Goal: Information Seeking & Learning: Compare options

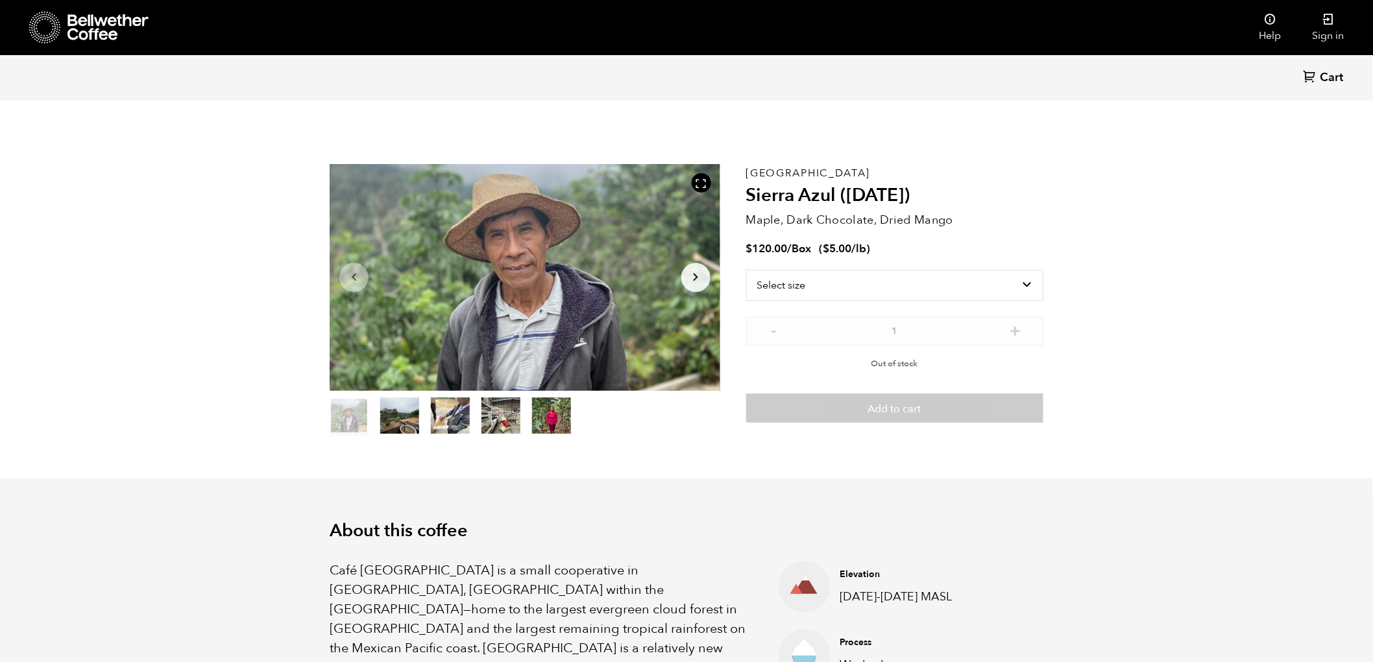
scroll to position [8, 0]
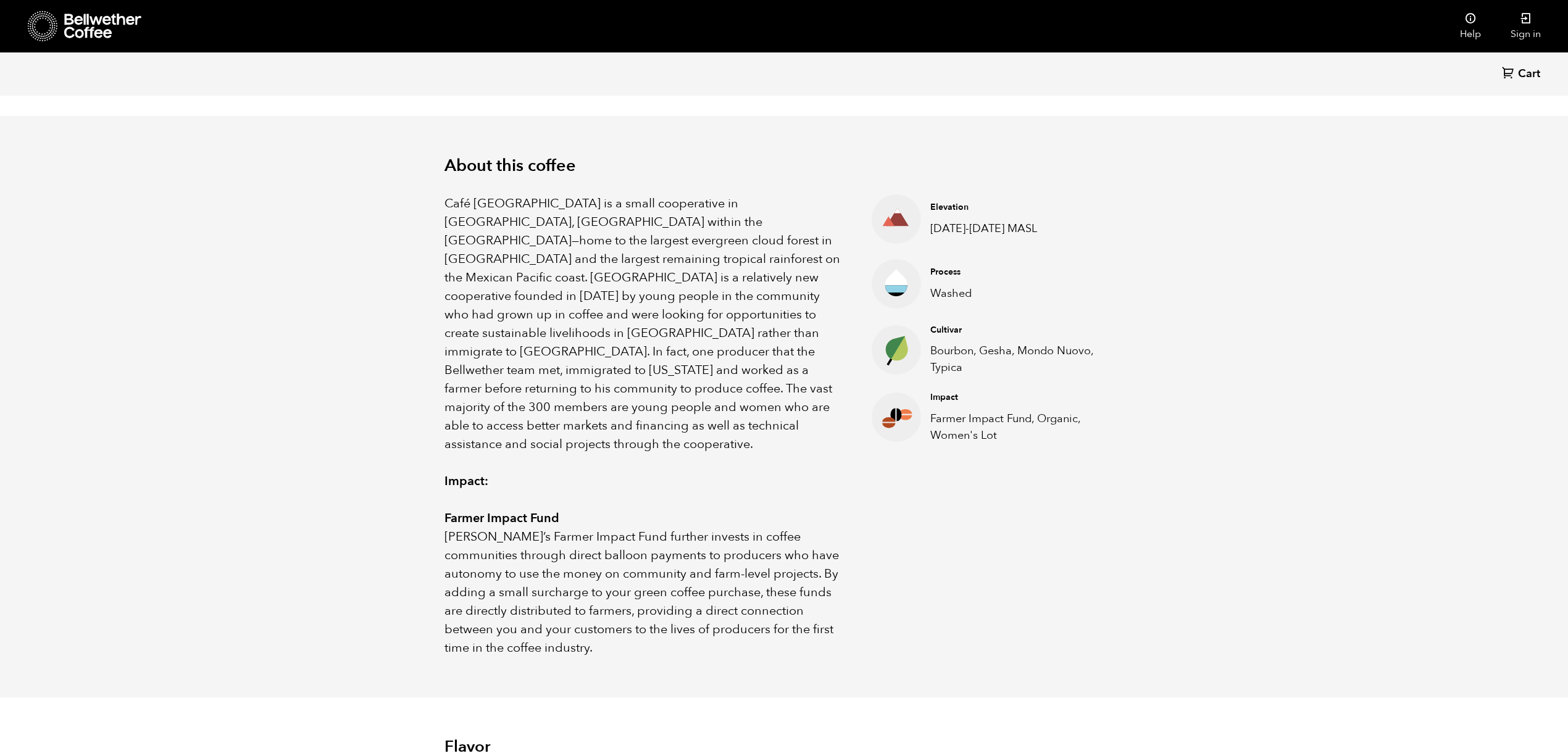
scroll to position [0, 0]
drag, startPoint x: 1300, startPoint y: 1, endPoint x: 1149, endPoint y: 237, distance: 280.2
click at [1149, 237] on div "About this coffee Café Sierra Azul is a small cooperative in Chiapas, Mexico wi…" at bounding box center [784, 406] width 740 height 581
click at [1305, 29] on nav "Help Sign in" at bounding box center [892, 26] width 1328 height 52
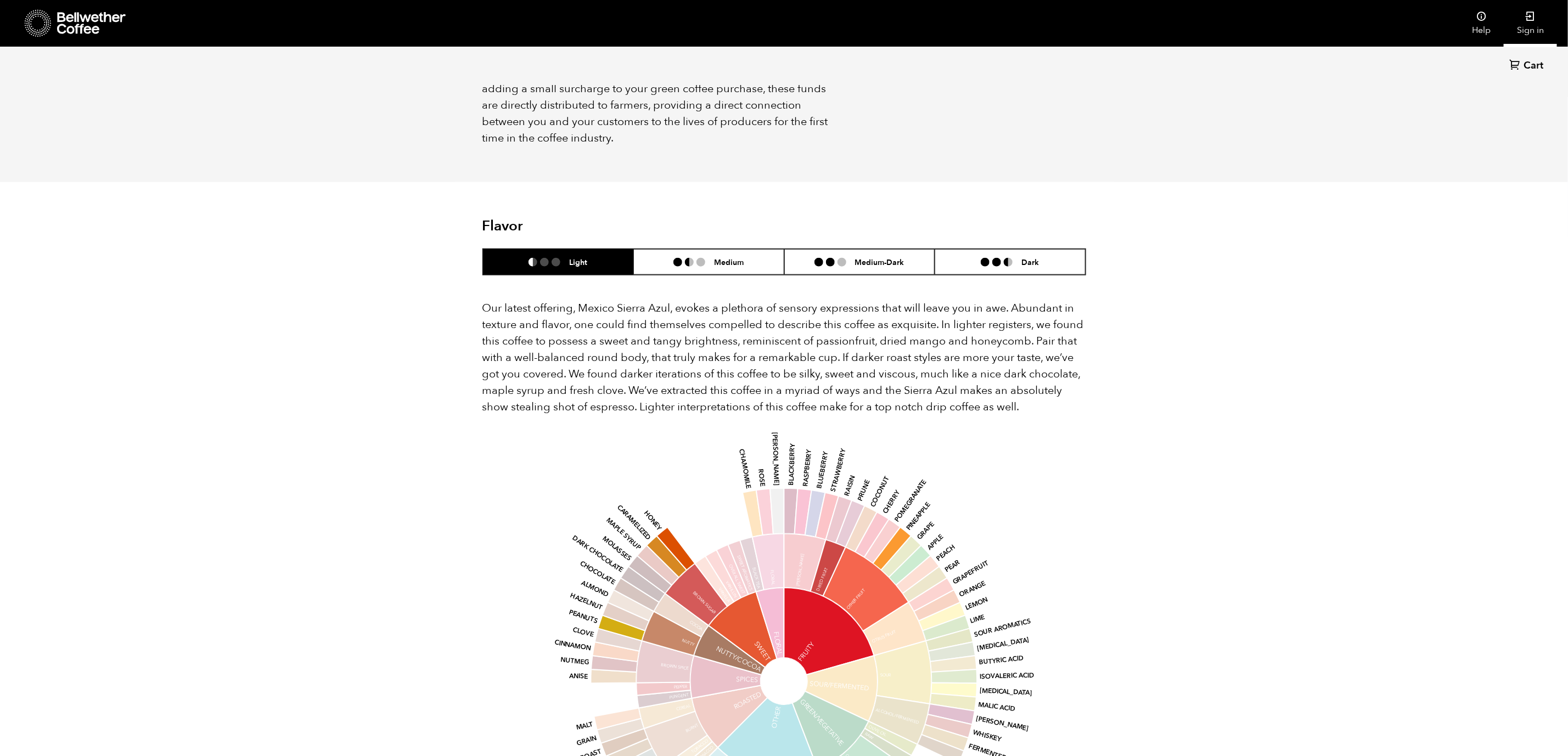
scroll to position [477, 585]
drag, startPoint x: 1356, startPoint y: 0, endPoint x: 1197, endPoint y: 338, distance: 373.5
click at [1161, 338] on div "Back Cart (0) Item 1 of 5 Arrow Left Arrow Right item 0 item 1 item 2 item 3 it…" at bounding box center [784, 299] width 1568 height 1946
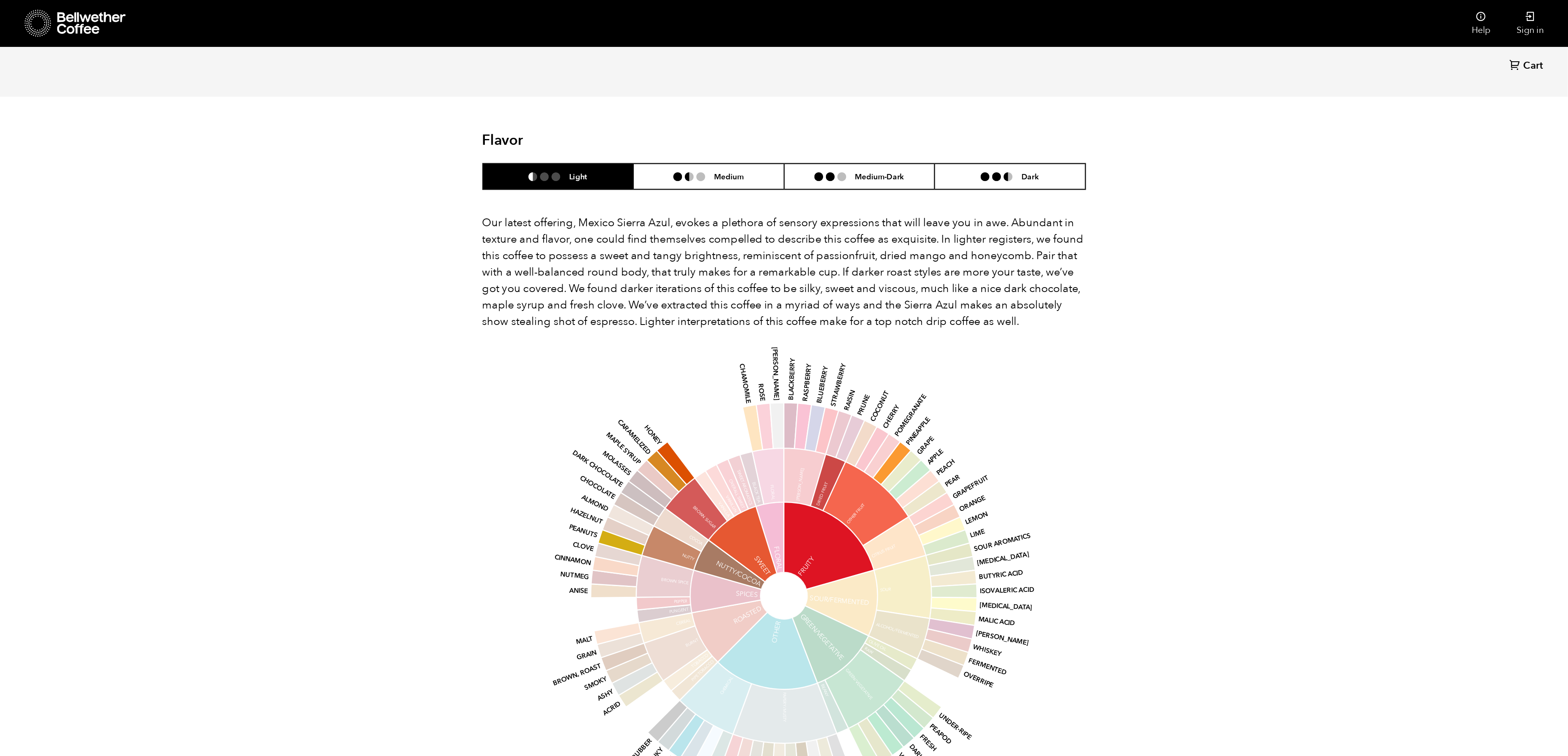
scroll to position [358, 438]
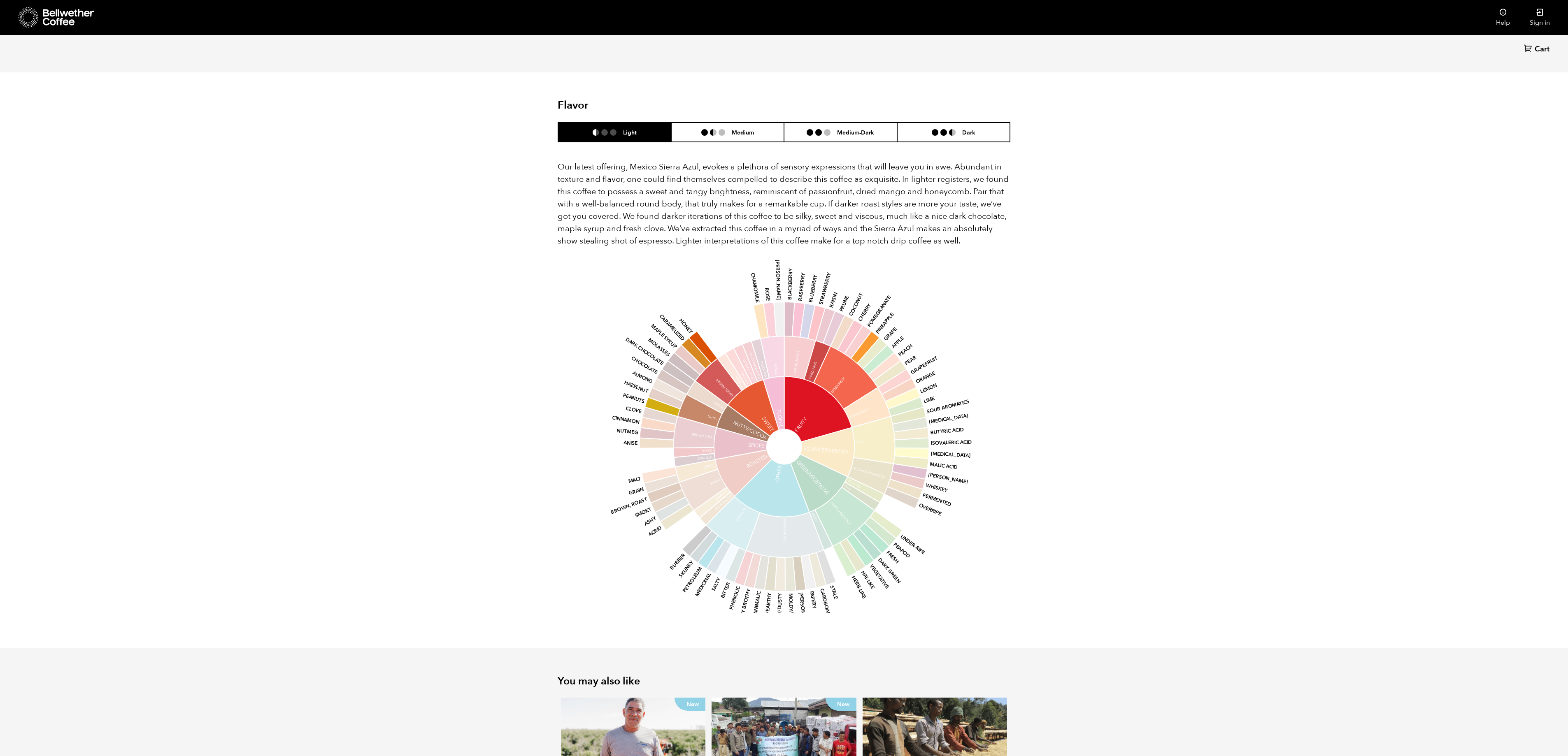
drag, startPoint x: 1172, startPoint y: 1, endPoint x: 1074, endPoint y: 338, distance: 351.0
click at [870, 338] on div "Back Cart (0) Item 1 of 5 Arrow Left Arrow Right item 0 item 1 item 2 item 3 it…" at bounding box center [784, 160] width 1568 height 1459
click at [738, 129] on h6 "Medium" at bounding box center [742, 132] width 22 height 7
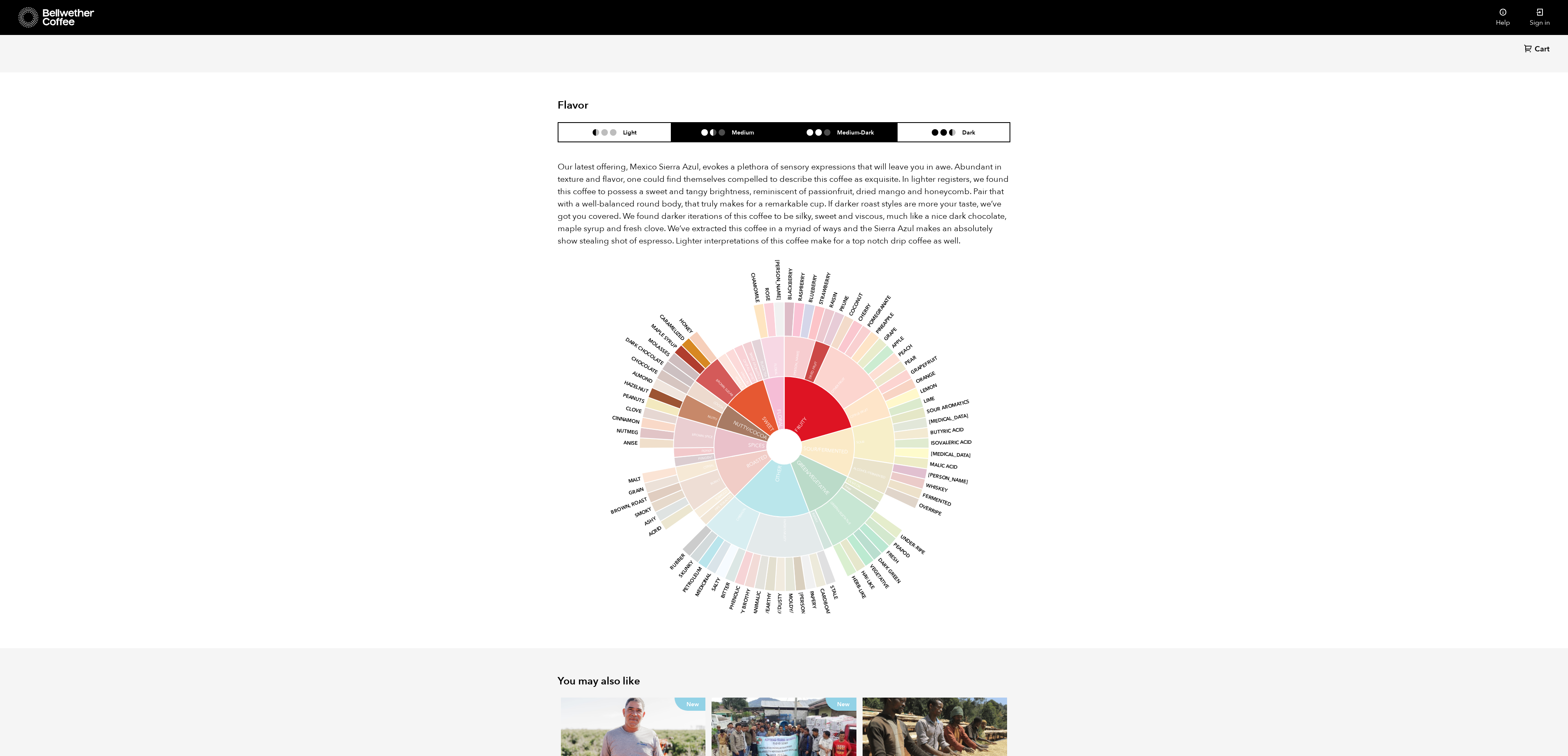
click at [828, 129] on li at bounding box center [827, 133] width 6 height 6
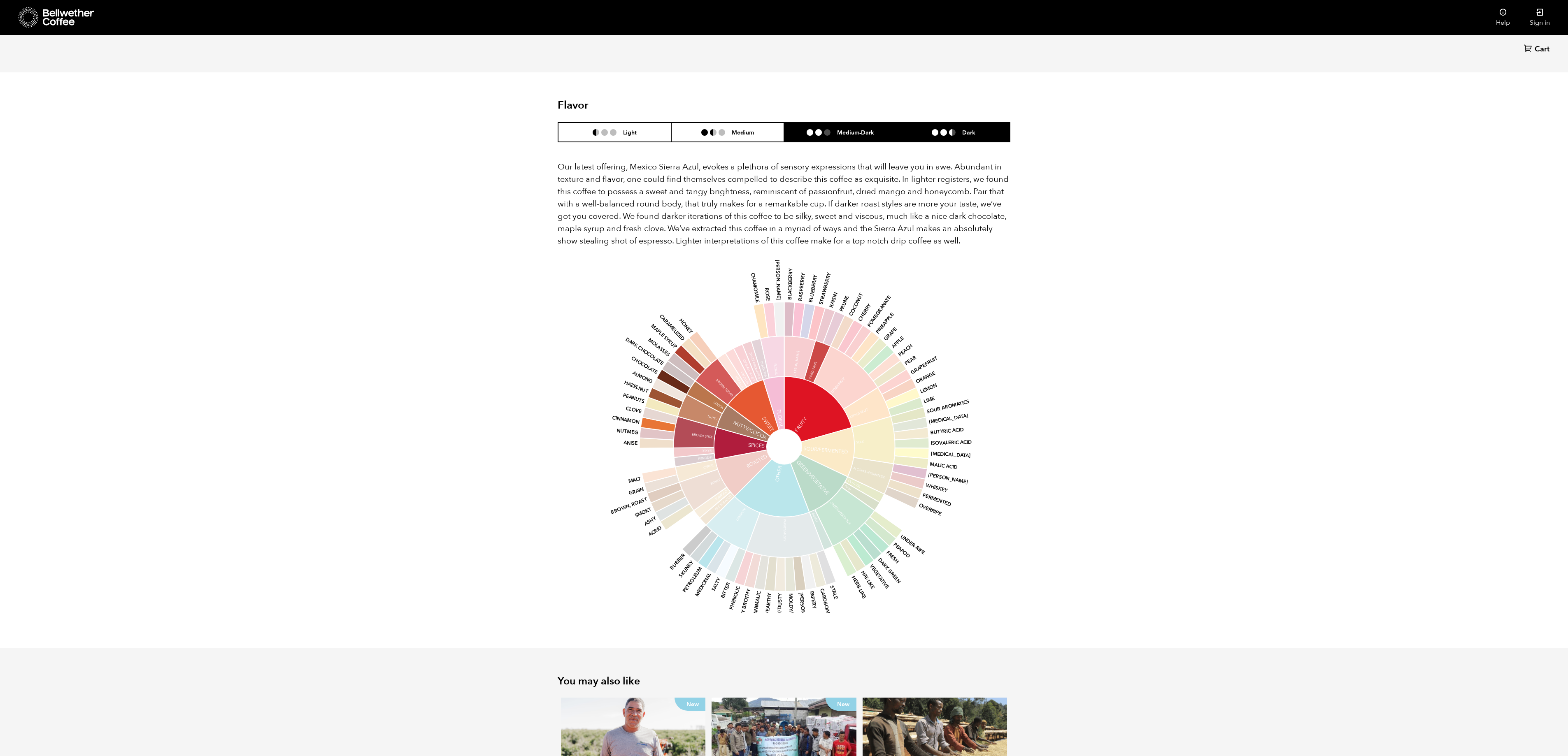
click at [870, 122] on li "Dark" at bounding box center [953, 132] width 113 height 19
click at [870, 182] on div "Back Cart (0) Item 1 of 5 Arrow Left Arrow Right item 0 item 1 item 2 item 3 it…" at bounding box center [784, 160] width 1568 height 1459
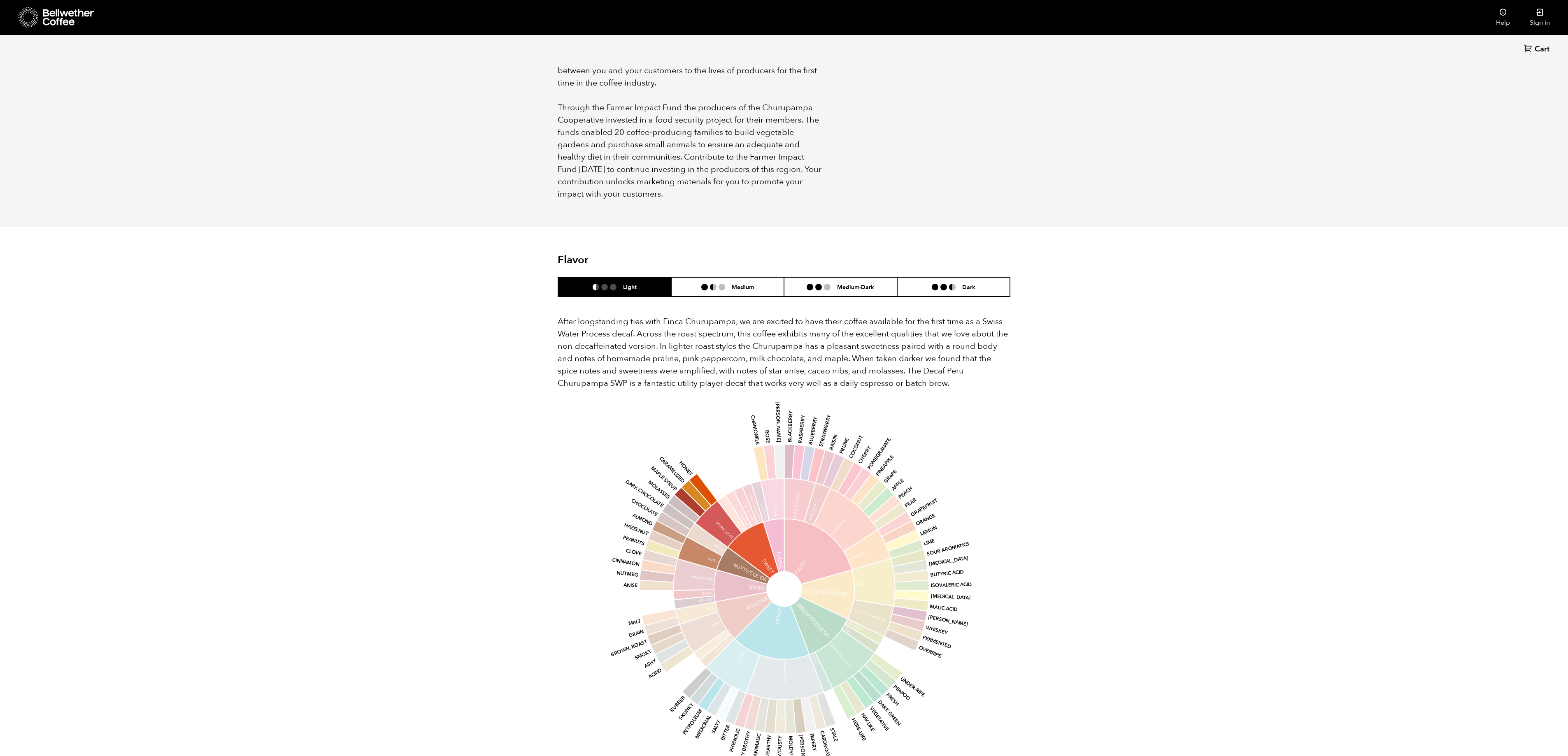
scroll to position [681, 0]
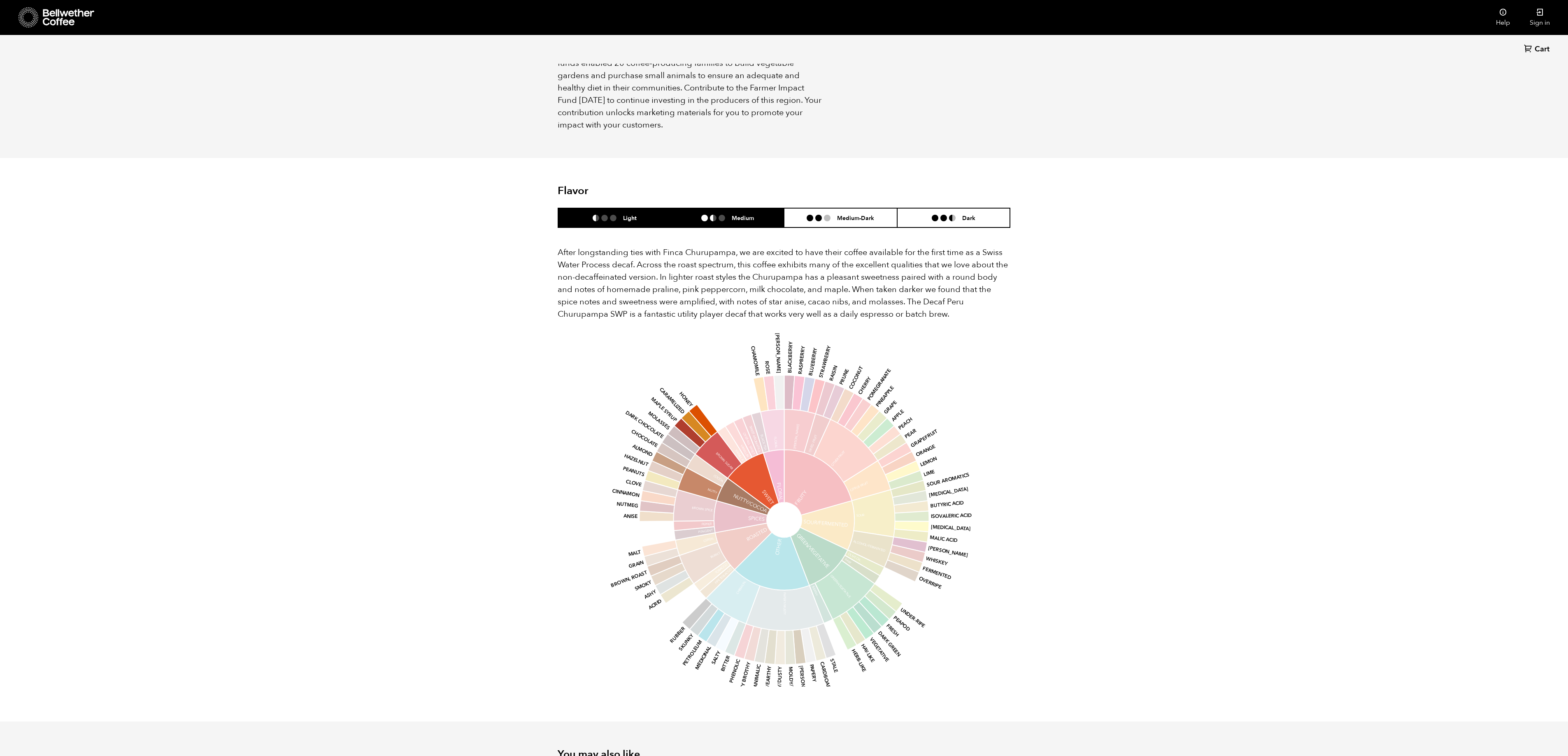
click at [731, 214] on h6 "Medium" at bounding box center [742, 218] width 22 height 7
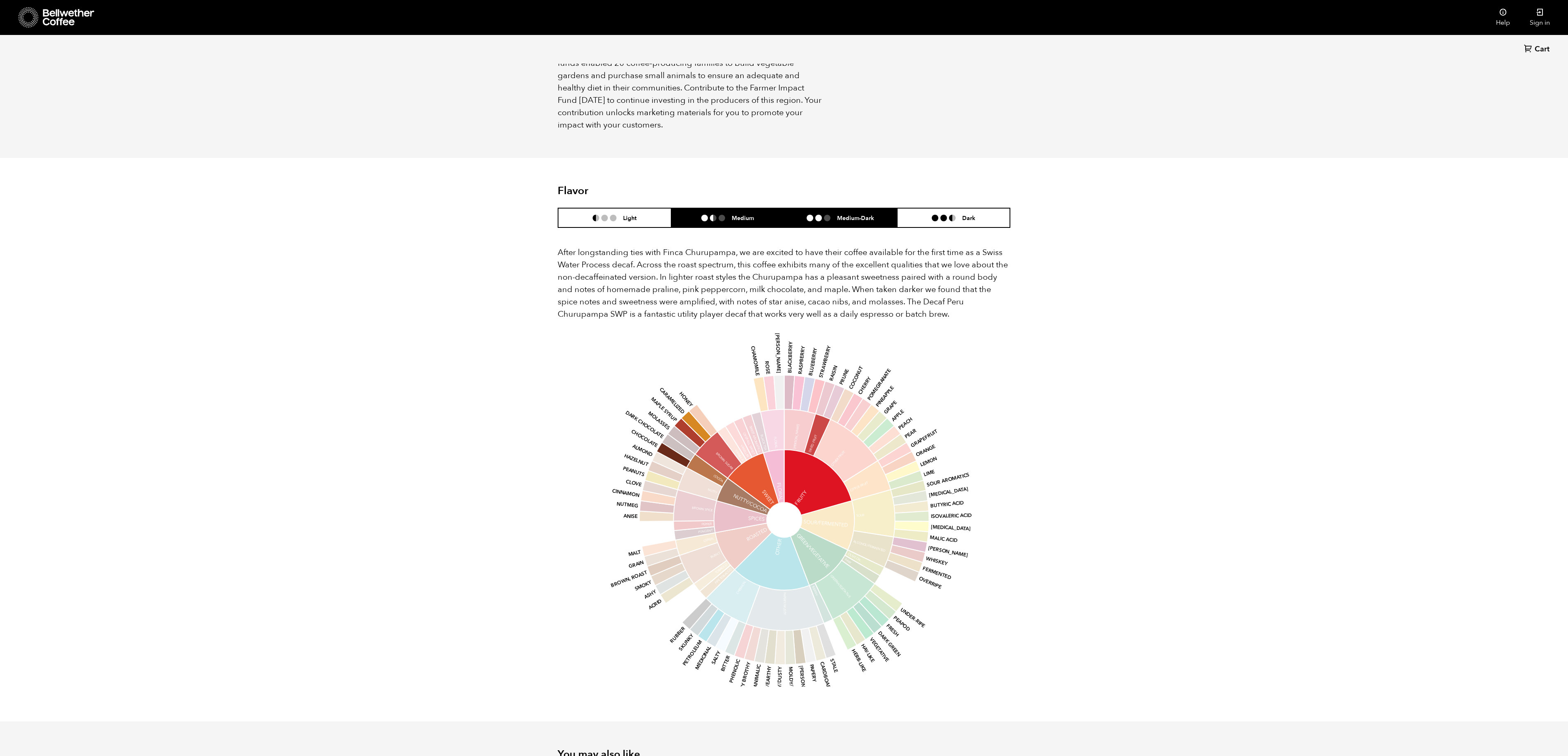
click at [839, 214] on h6 "Medium-Dark" at bounding box center [855, 218] width 37 height 7
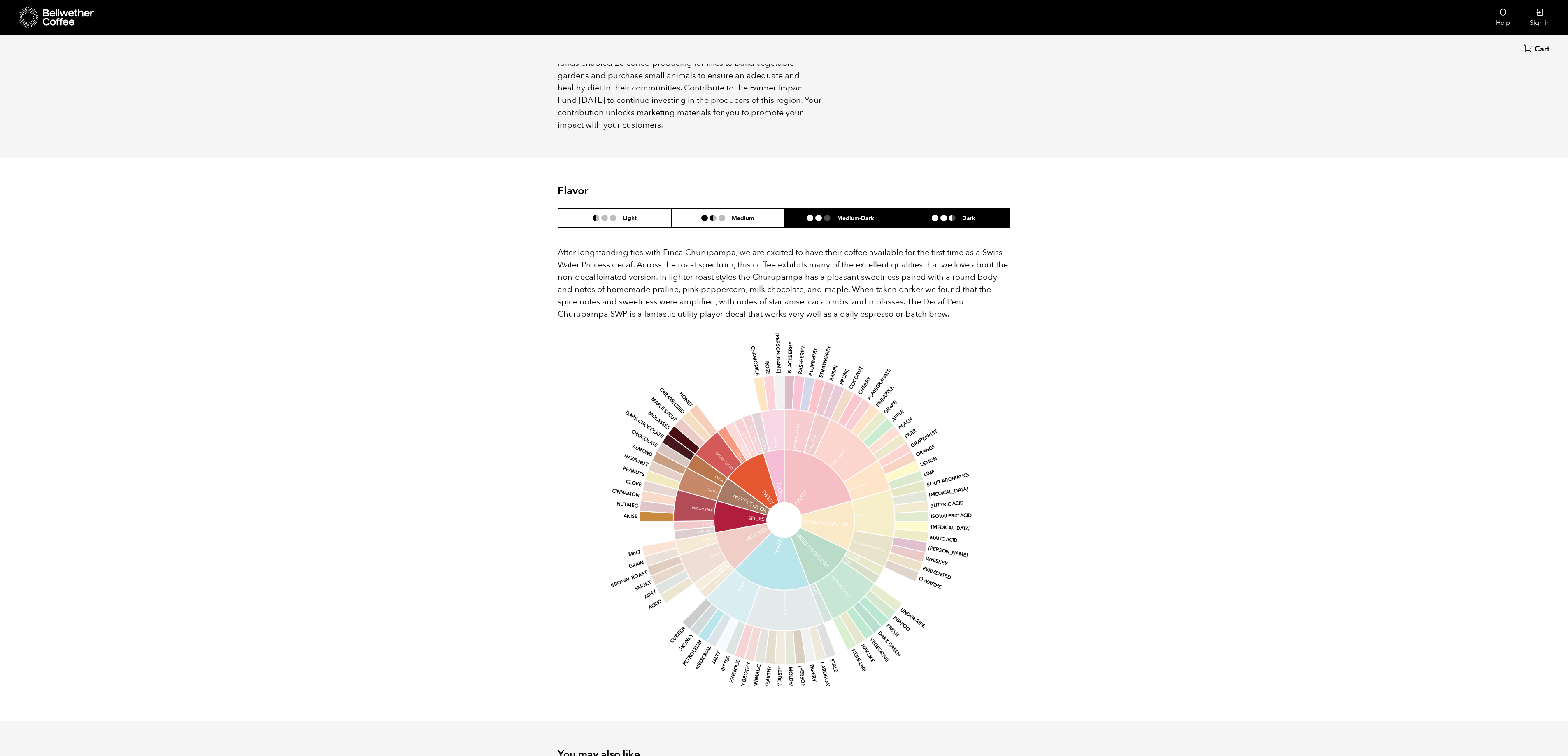
click at [964, 211] on li "Dark" at bounding box center [953, 218] width 113 height 19
click at [1323, 173] on div "Back Cart (0) Your browser does not support the video tag. Item 1 of 4 Your bro…" at bounding box center [784, 166] width 1568 height 1595
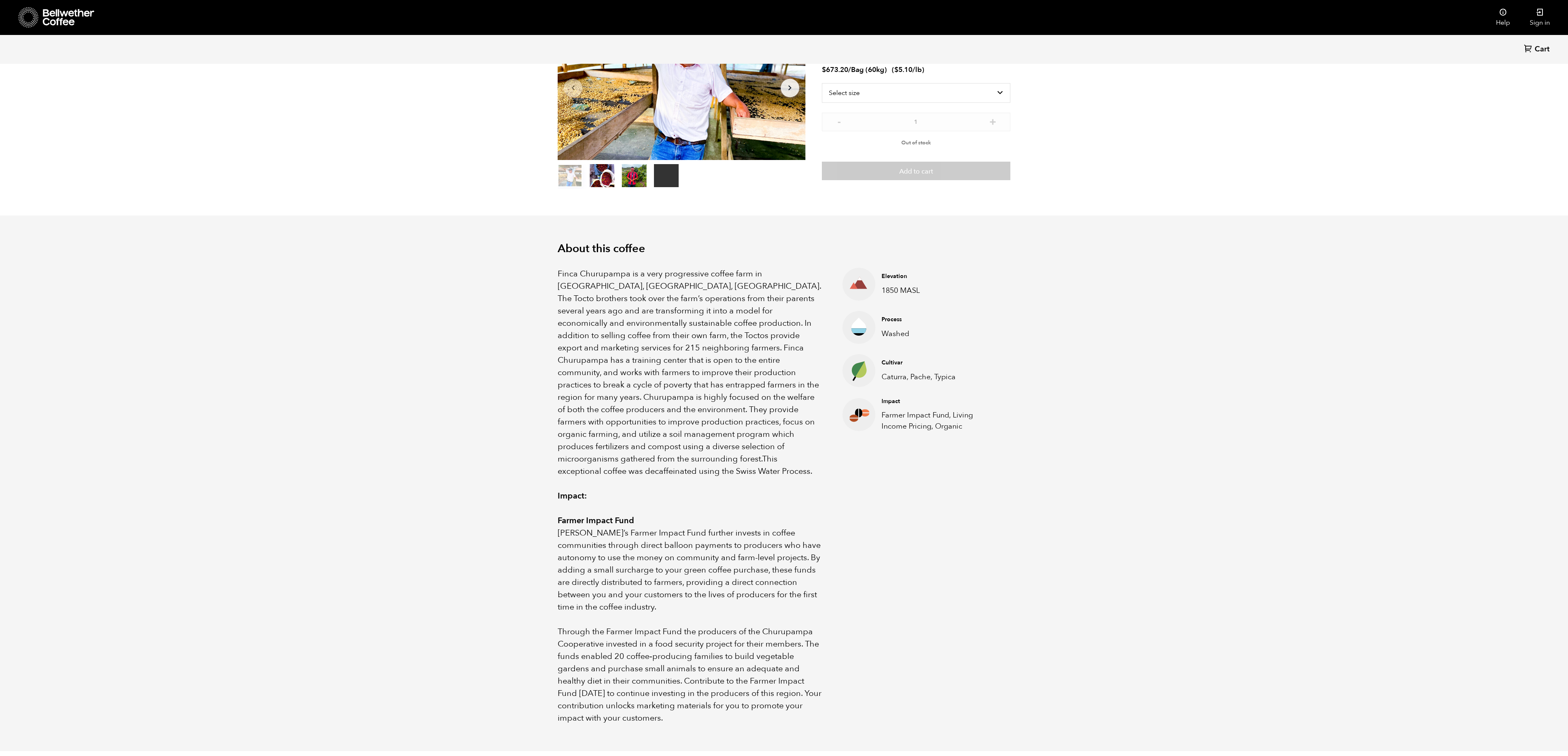
scroll to position [0, 0]
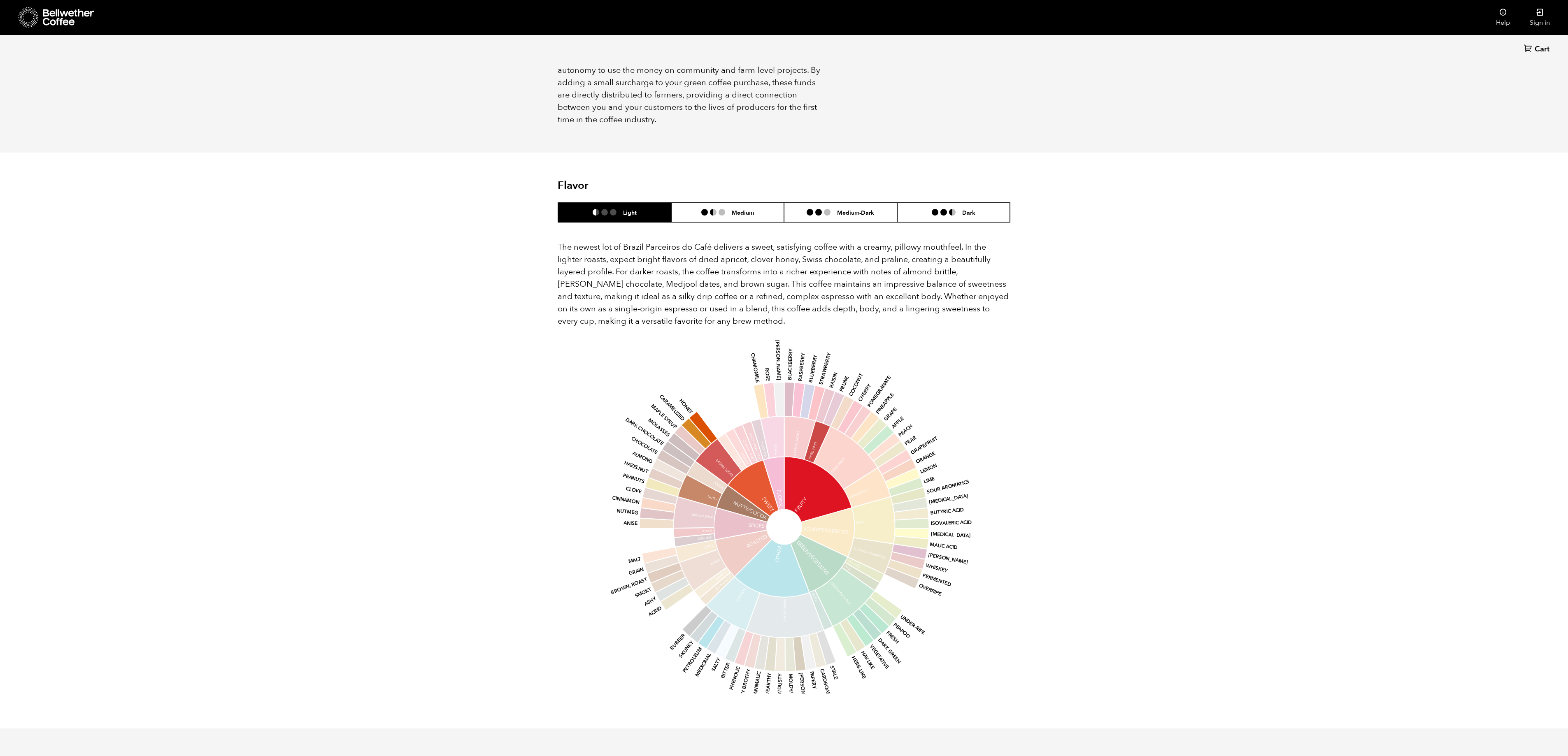
scroll to position [631, 0]
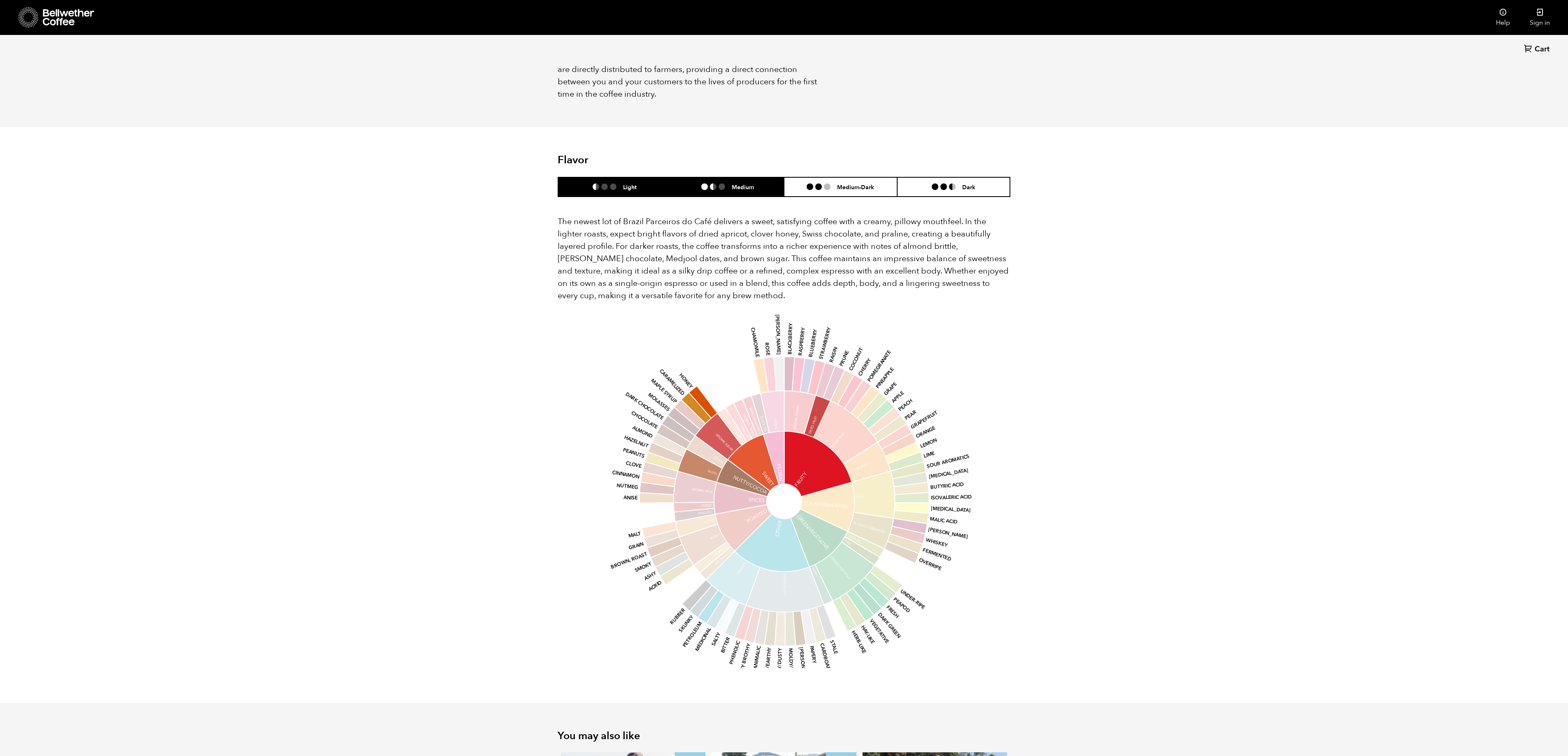
click at [731, 183] on li "Medium" at bounding box center [728, 187] width 113 height 19
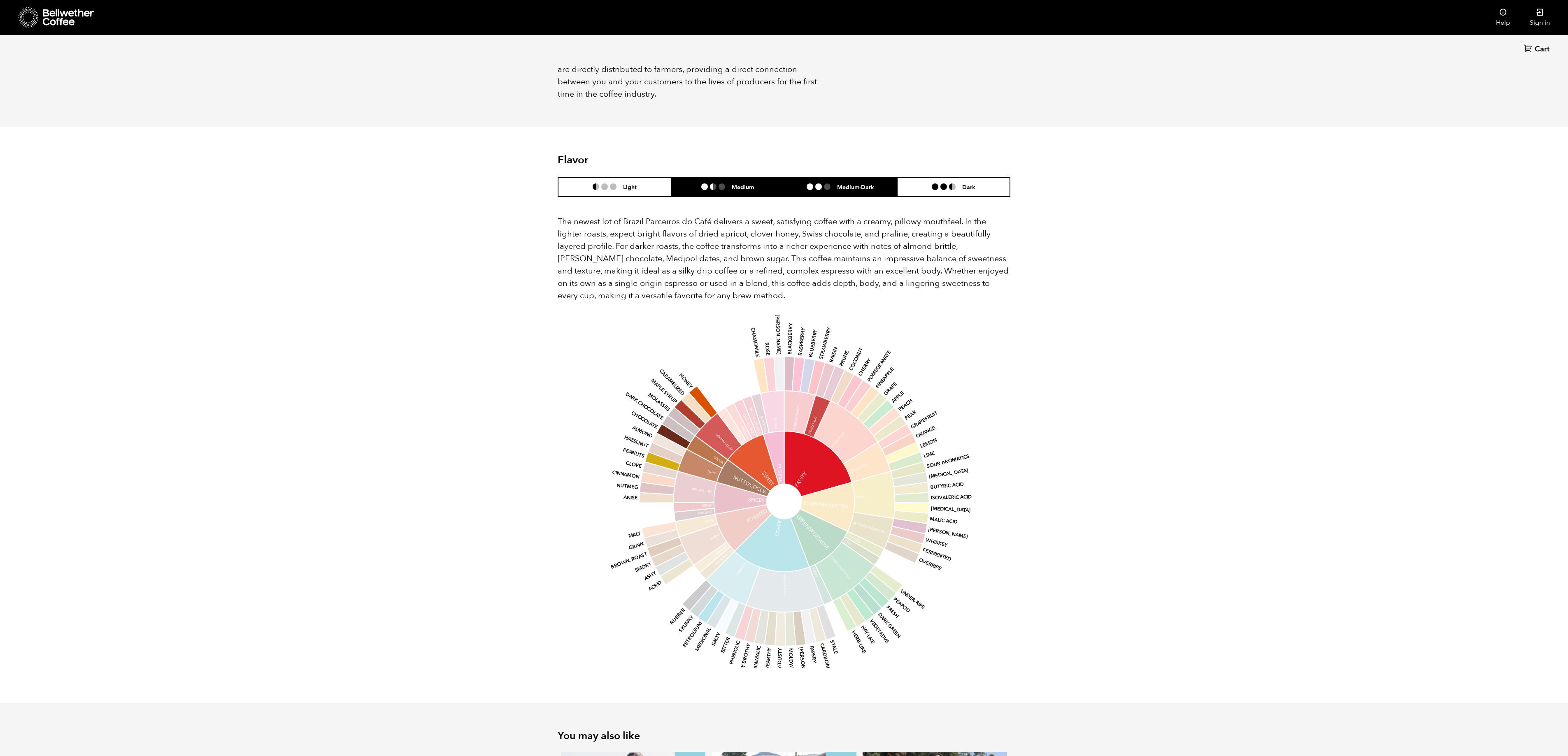
click at [813, 182] on li "Medium-Dark" at bounding box center [840, 187] width 113 height 19
click at [919, 178] on li "Dark" at bounding box center [953, 187] width 113 height 19
